Goal: Task Accomplishment & Management: Manage account settings

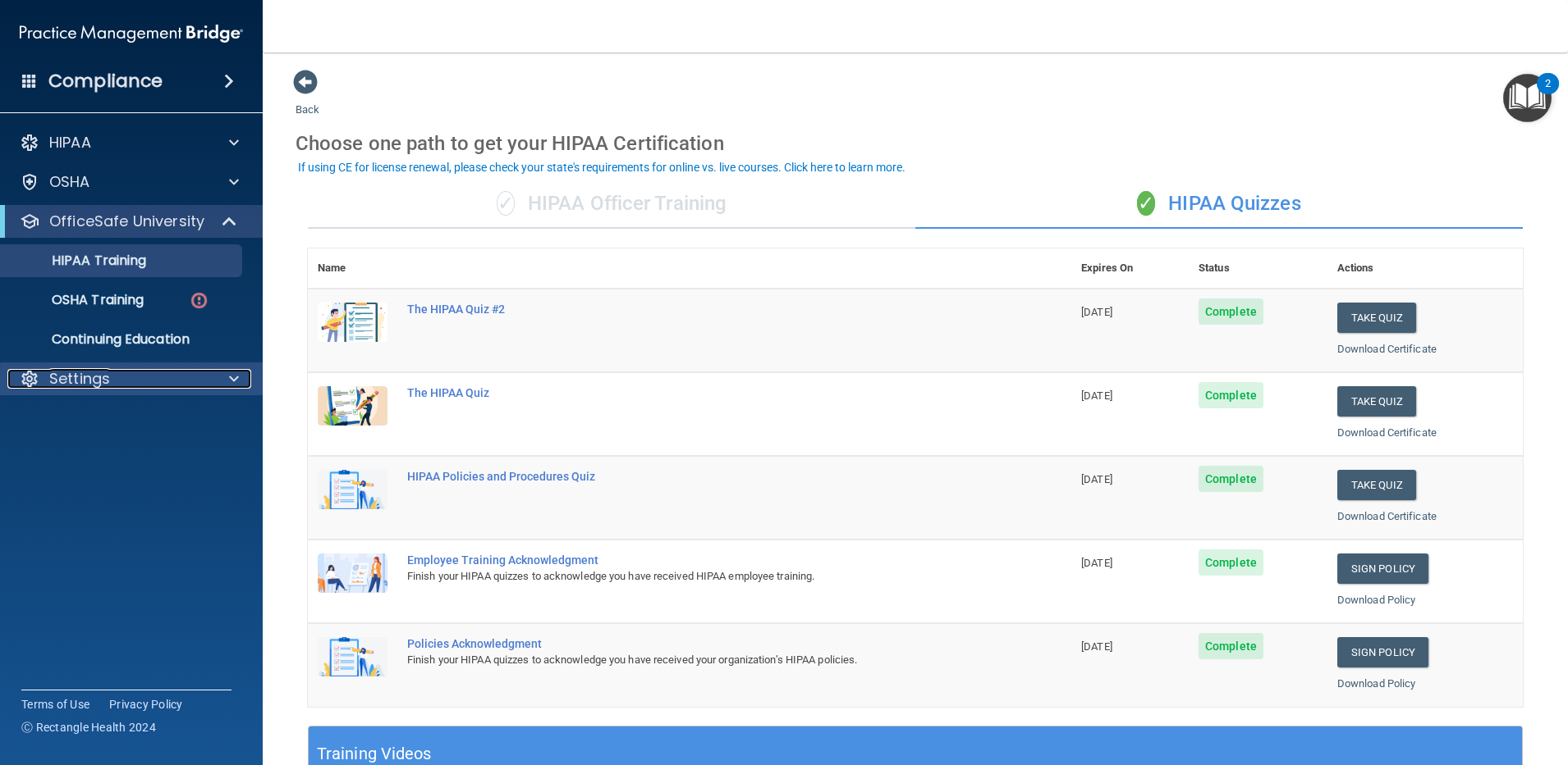
click at [119, 378] on div "Settings" at bounding box center [109, 379] width 204 height 19
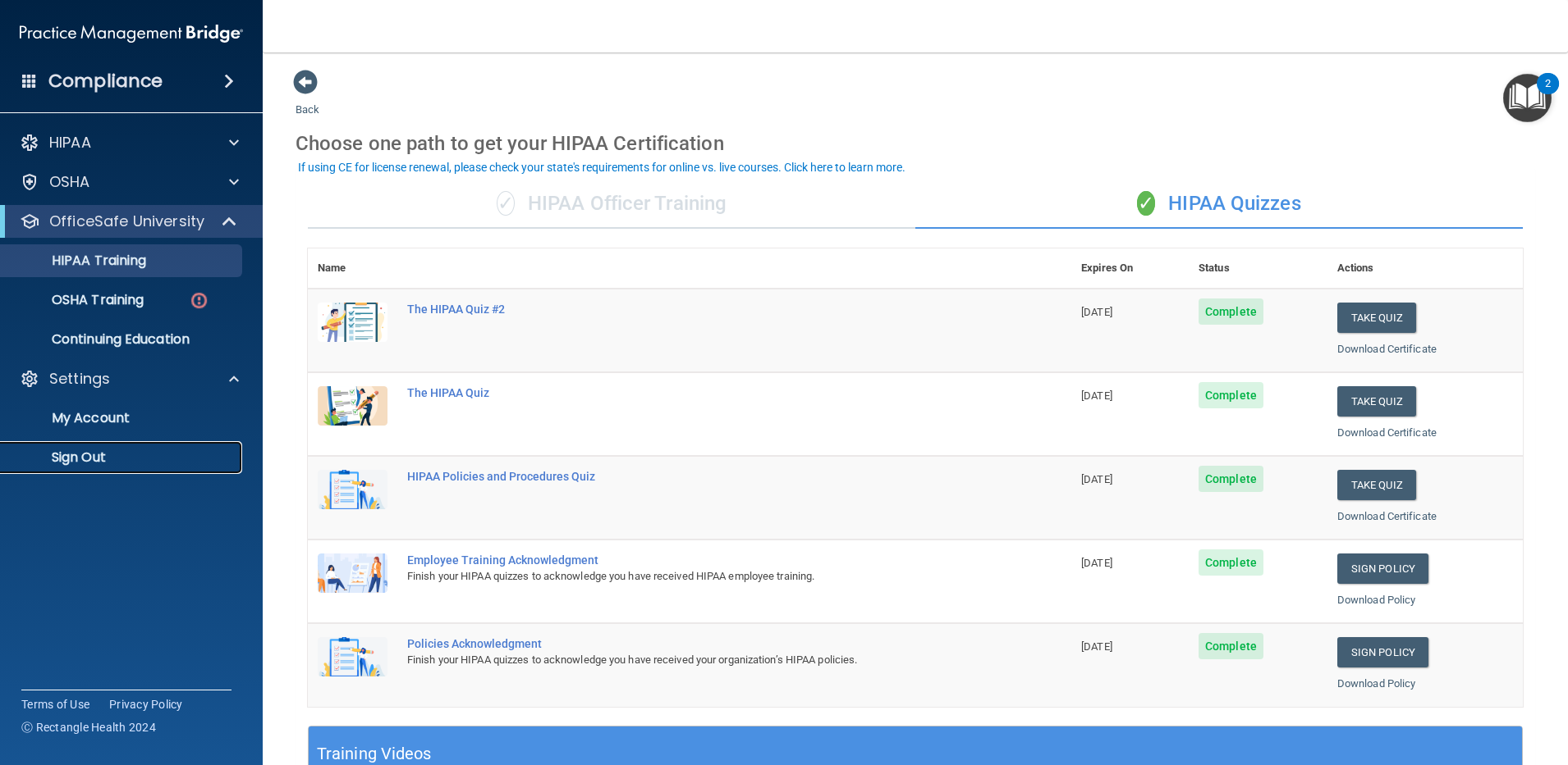
click at [119, 459] on p "Sign Out" at bounding box center [122, 457] width 224 height 17
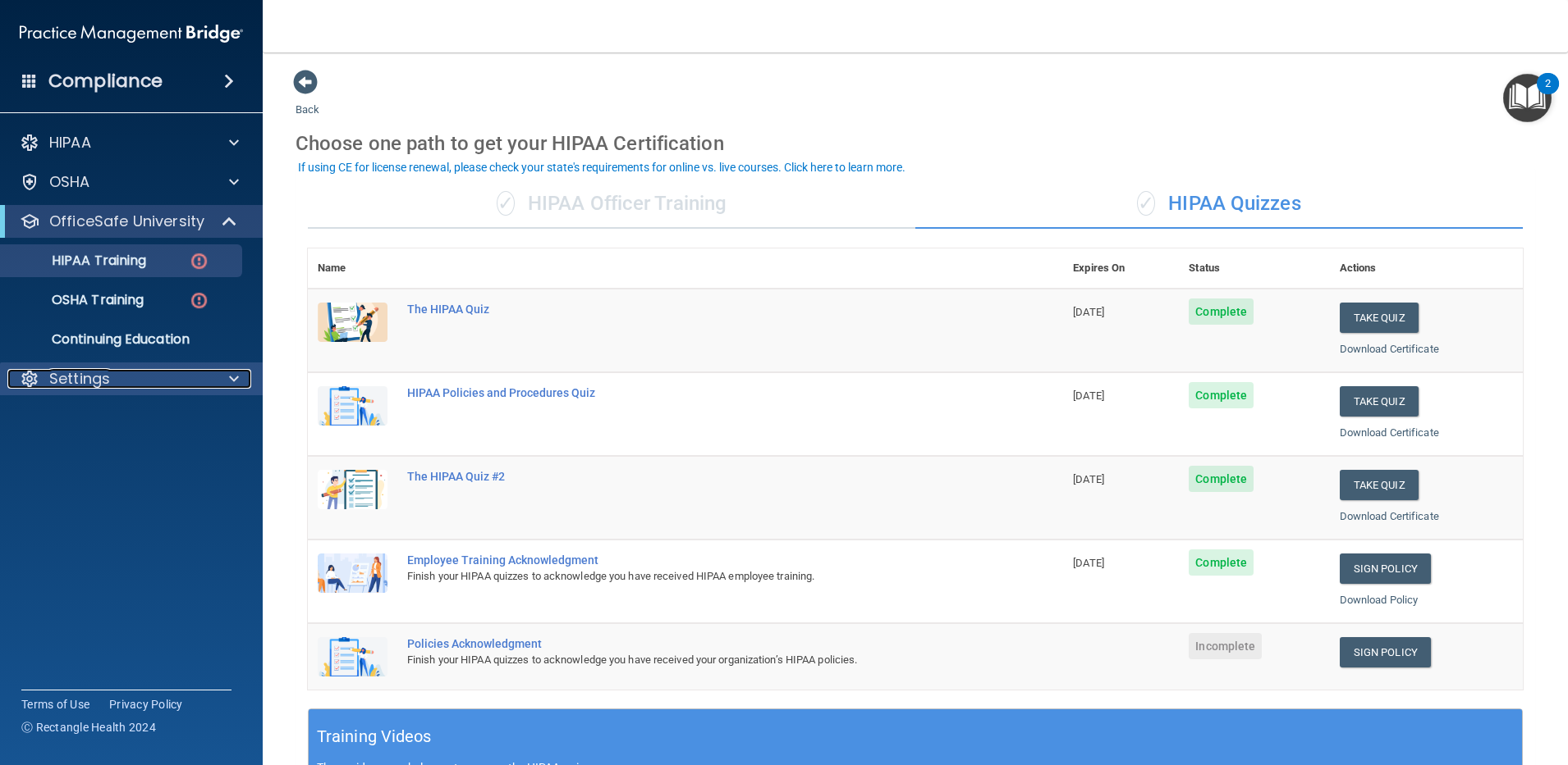
click at [201, 369] on div "Settings" at bounding box center [109, 379] width 204 height 19
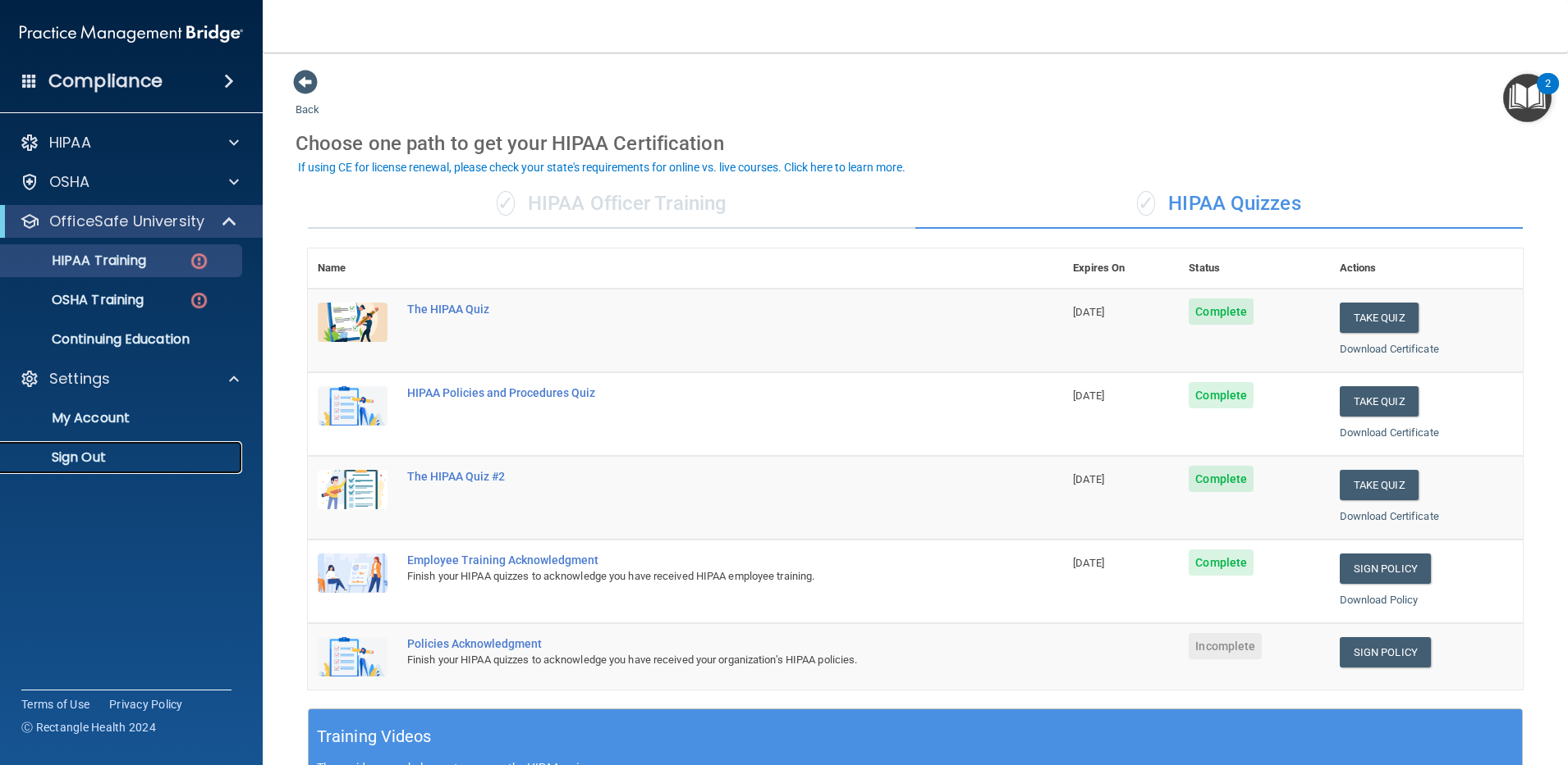
click at [160, 454] on p "Sign Out" at bounding box center [122, 457] width 224 height 17
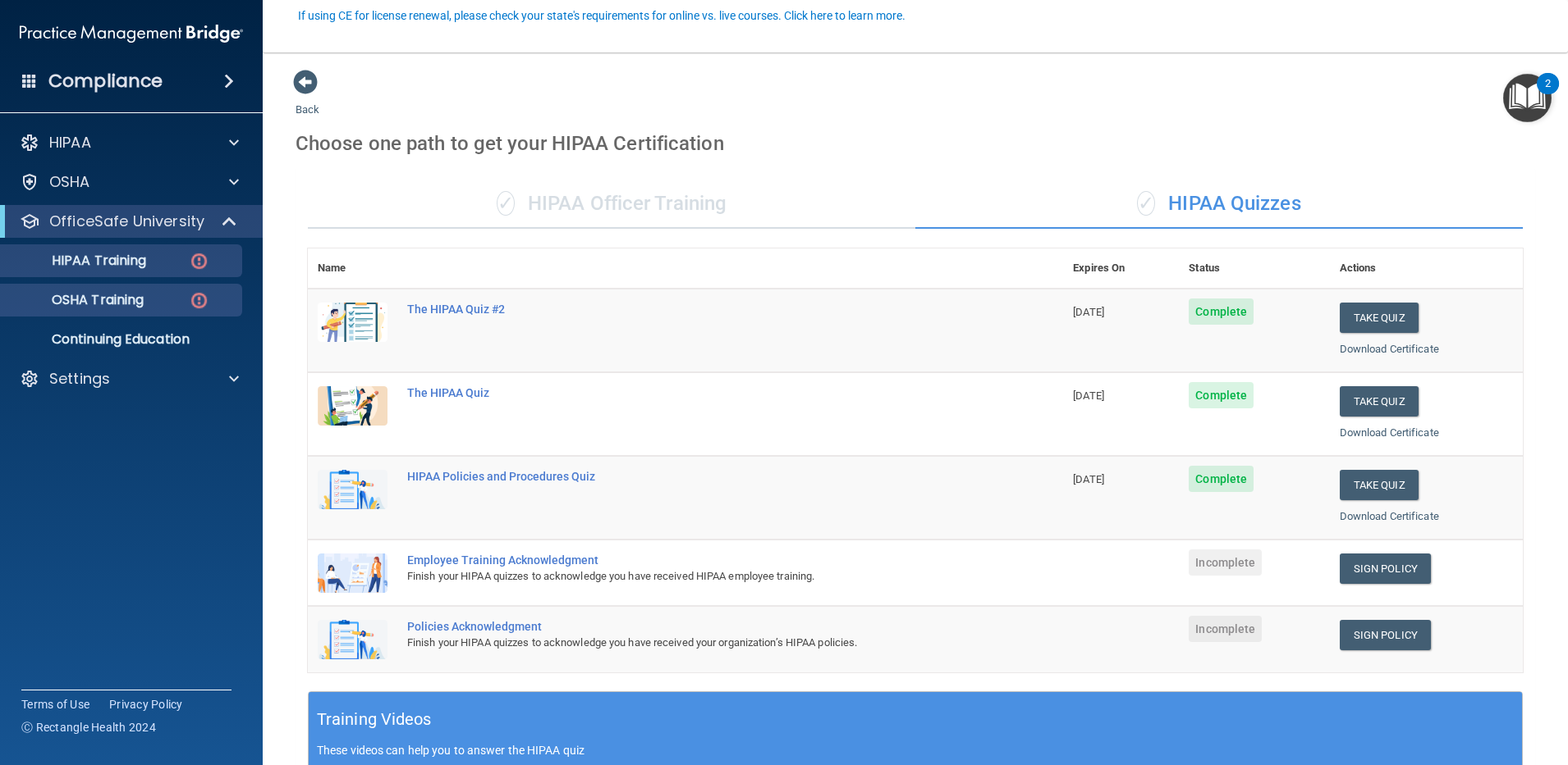
scroll to position [152, 0]
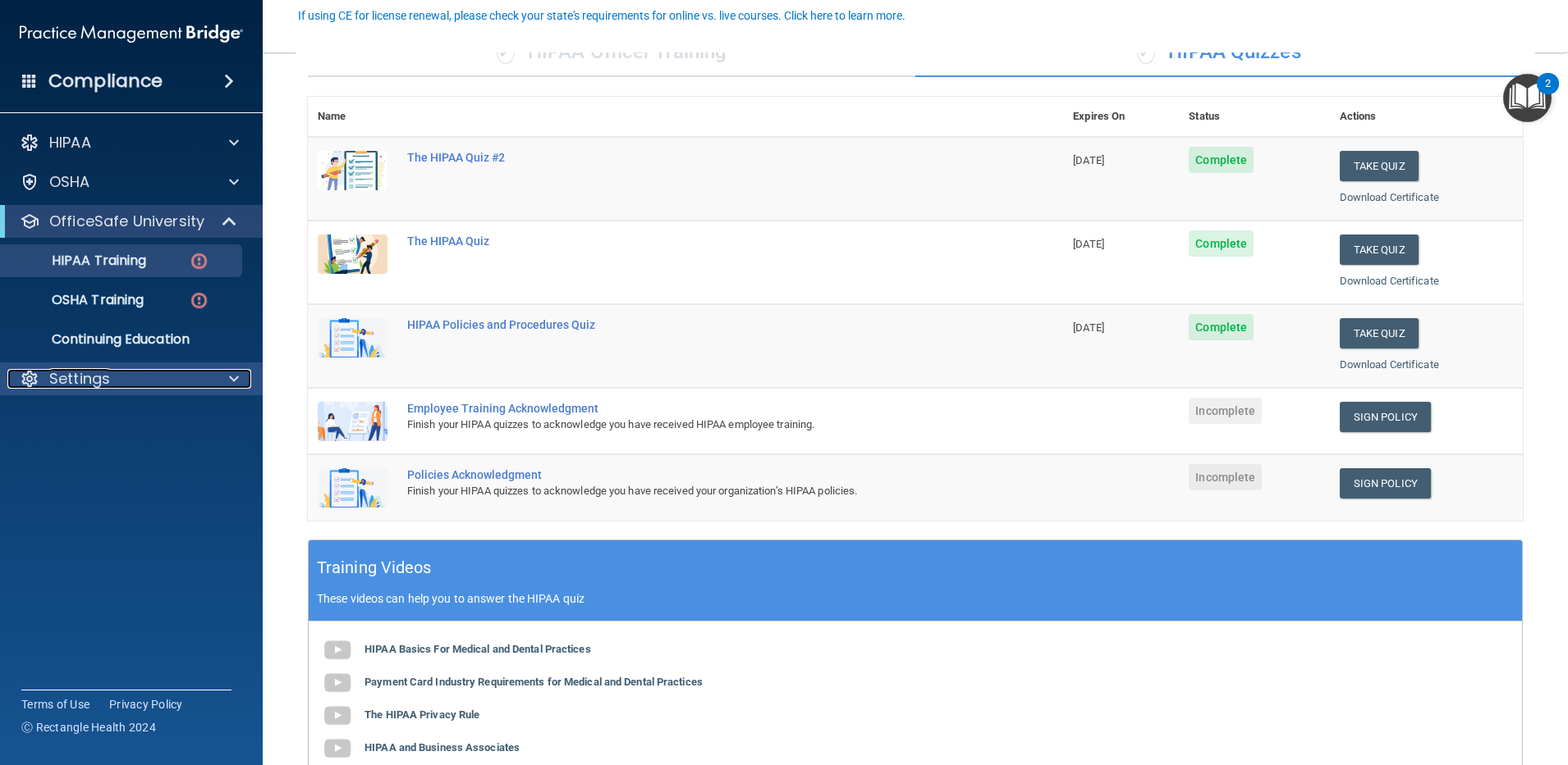
click at [127, 378] on div "Settings" at bounding box center [109, 379] width 204 height 19
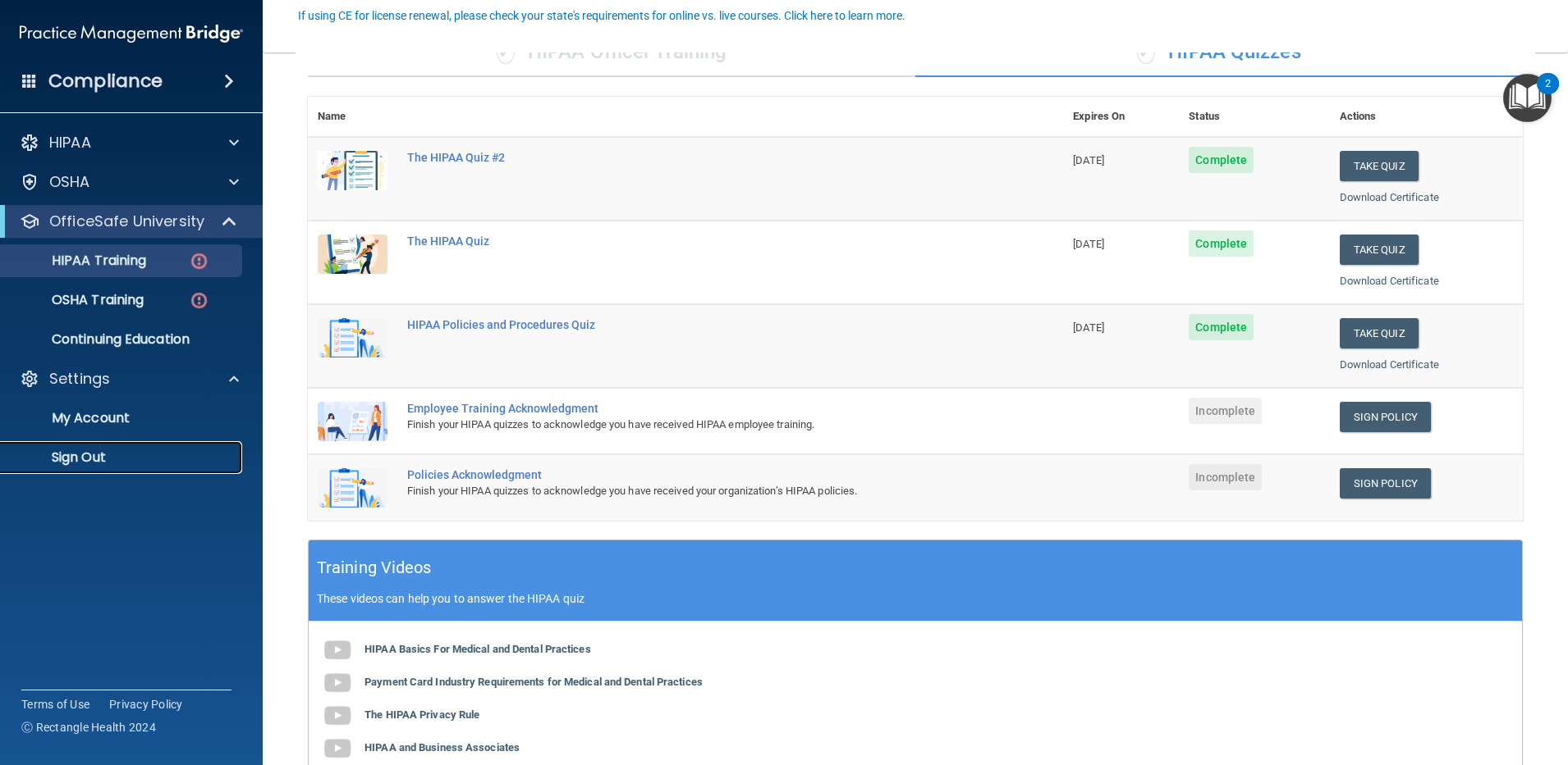
click at [90, 463] on p "Sign Out" at bounding box center [122, 457] width 224 height 17
